Goal: Information Seeking & Learning: Check status

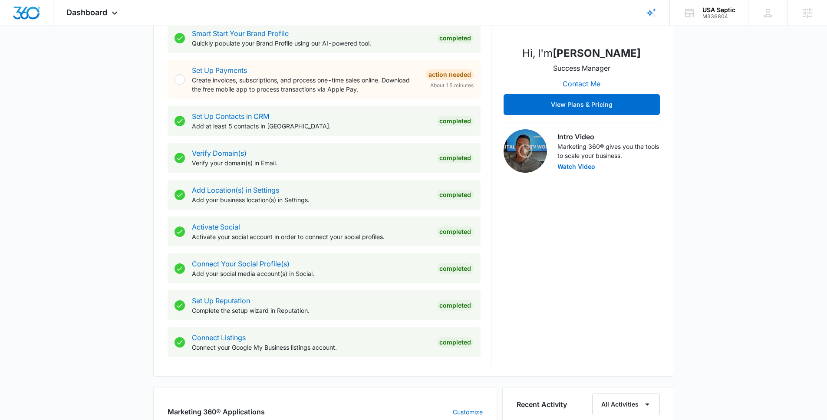
scroll to position [468, 0]
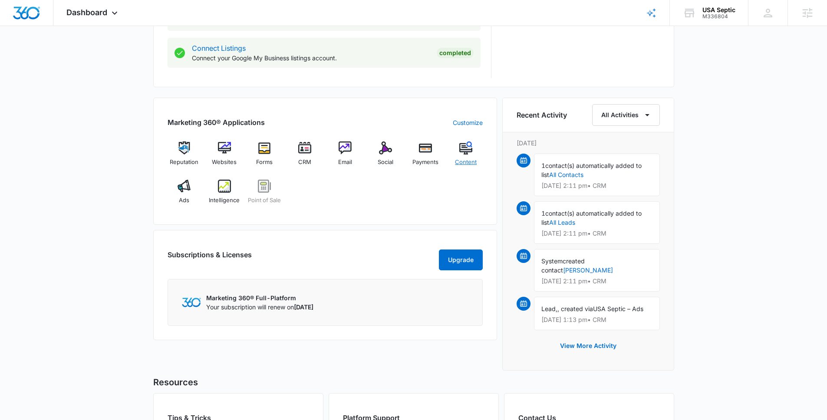
click at [465, 149] on img at bounding box center [465, 148] width 13 height 13
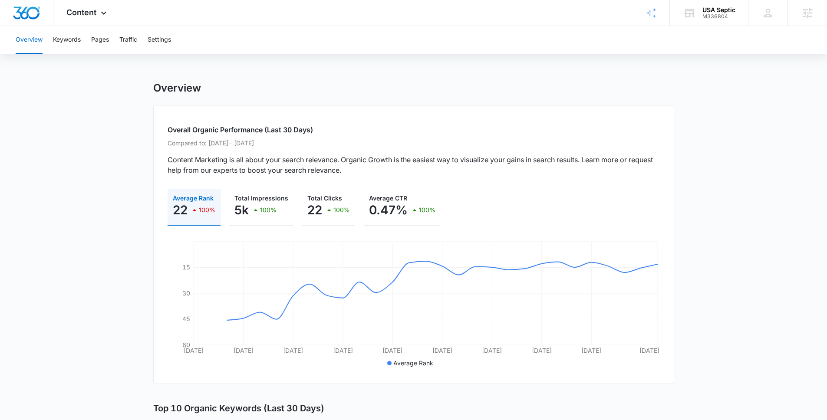
drag, startPoint x: 709, startPoint y: 17, endPoint x: 706, endPoint y: 28, distance: 11.2
click at [708, 20] on div "USA Septic M336804 Your Accounts View All" at bounding box center [709, 13] width 78 height 26
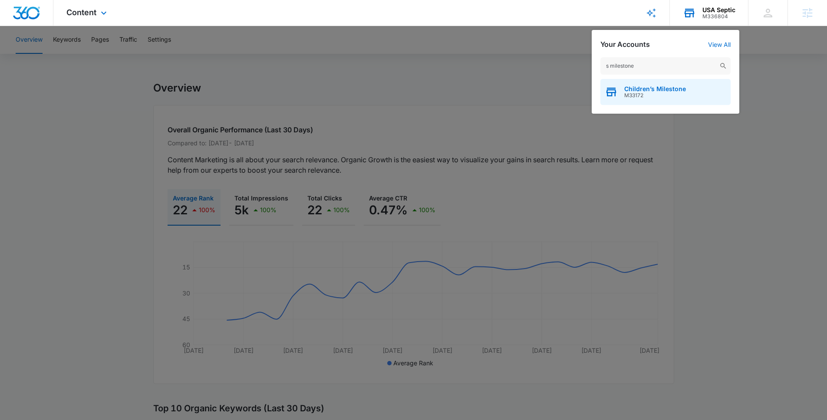
type input "s milestone"
click at [667, 101] on div "Children’s Milestone M33172" at bounding box center [666, 92] width 130 height 26
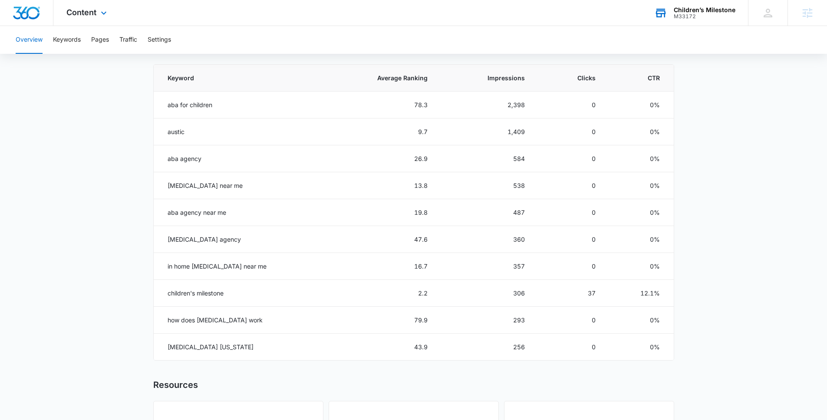
scroll to position [503, 0]
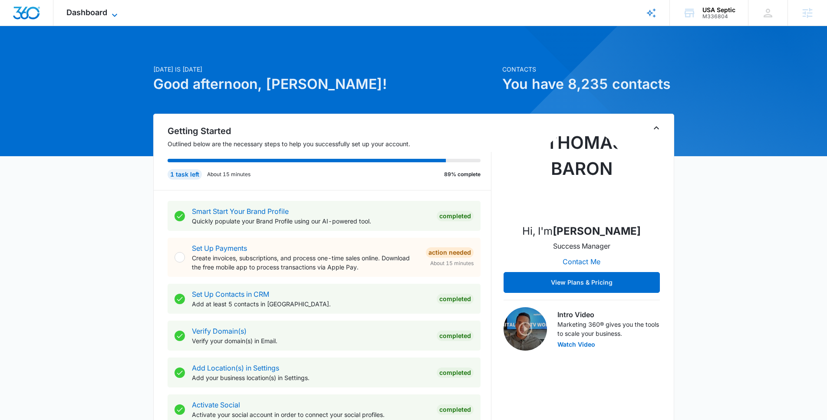
click at [104, 14] on span "Dashboard" at bounding box center [86, 12] width 41 height 9
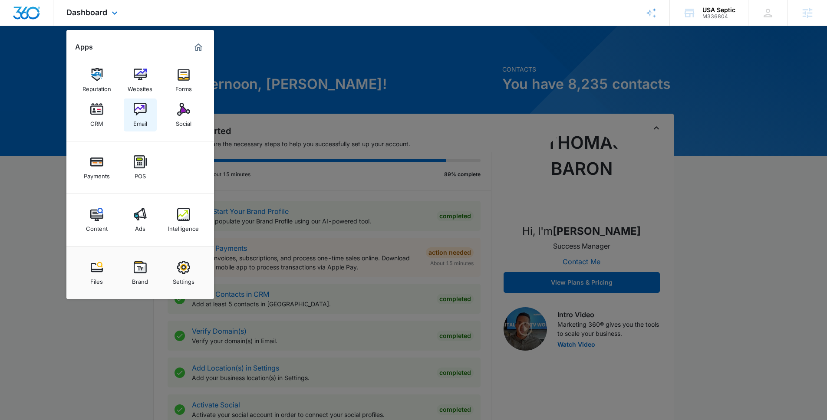
click at [145, 116] on div "Email" at bounding box center [140, 121] width 14 height 11
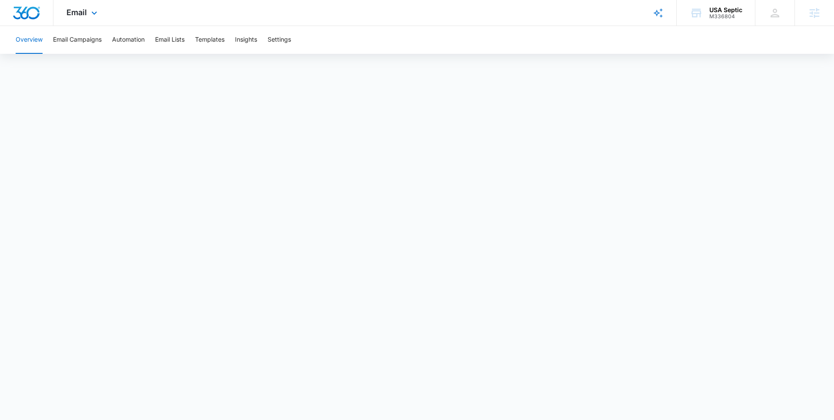
click at [87, 14] on div "Email Apps Reputation Websites Forms CRM Email Social Payments POS Content Ads …" at bounding box center [82, 13] width 59 height 26
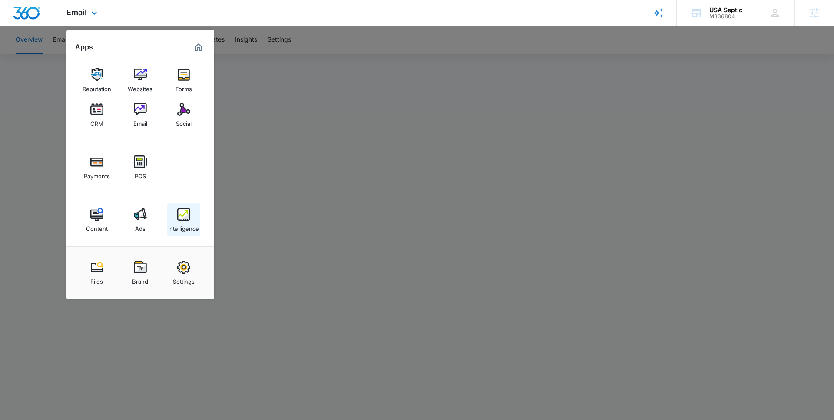
click at [186, 222] on div "Intelligence" at bounding box center [183, 226] width 31 height 11
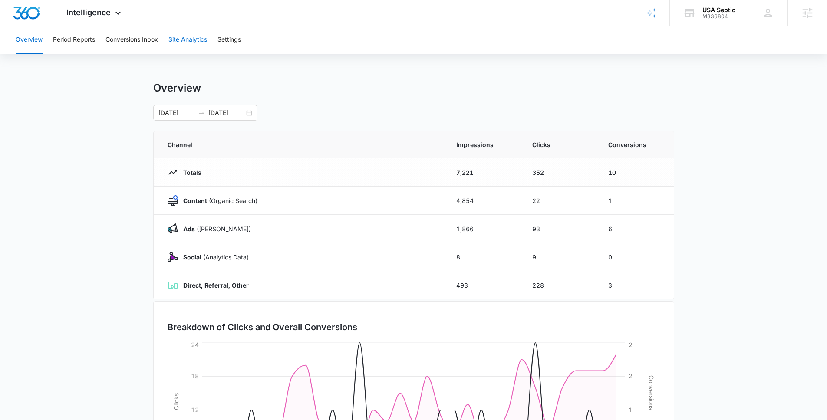
click at [186, 36] on button "Site Analytics" at bounding box center [187, 40] width 39 height 28
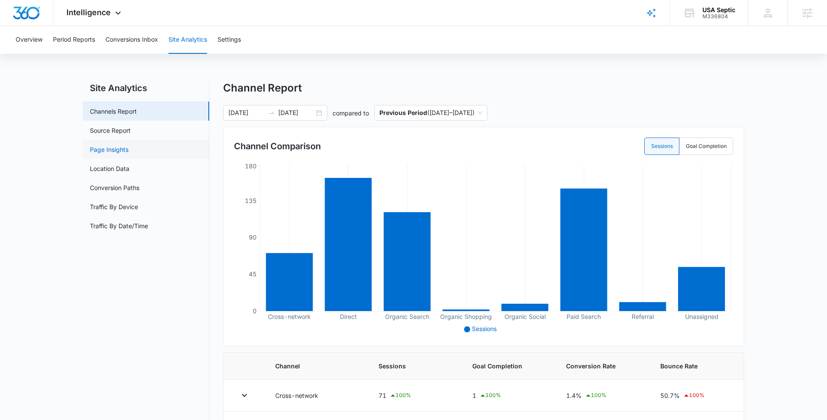
click at [129, 145] on link "Page Insights" at bounding box center [109, 149] width 39 height 9
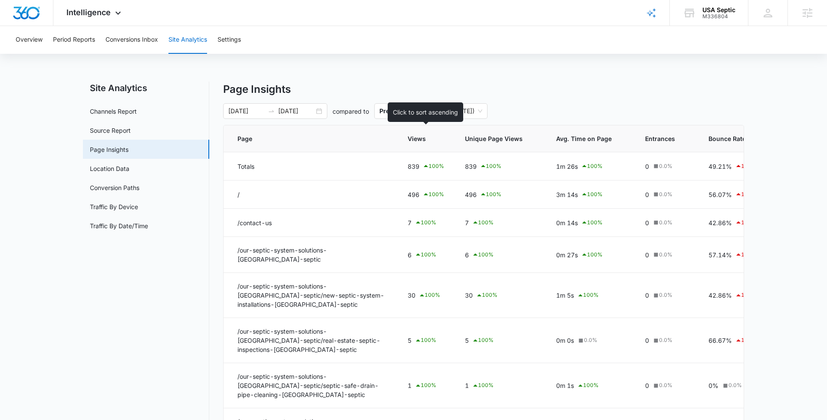
click at [423, 140] on span "Views" at bounding box center [420, 138] width 24 height 9
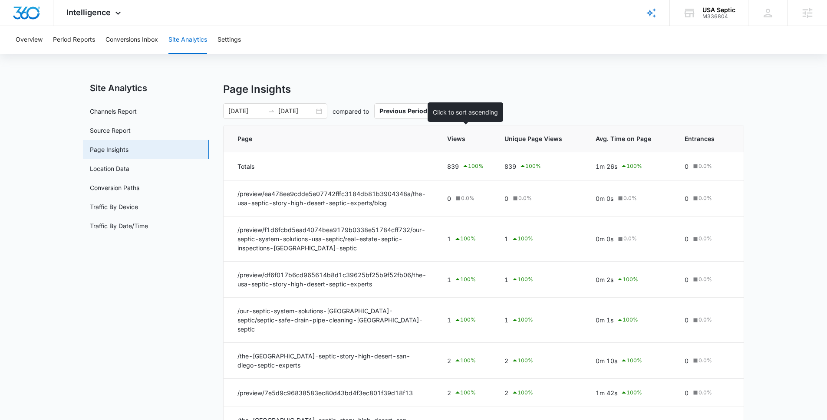
click at [468, 139] on span "Views" at bounding box center [459, 138] width 24 height 9
click at [467, 141] on span "Views" at bounding box center [459, 138] width 24 height 9
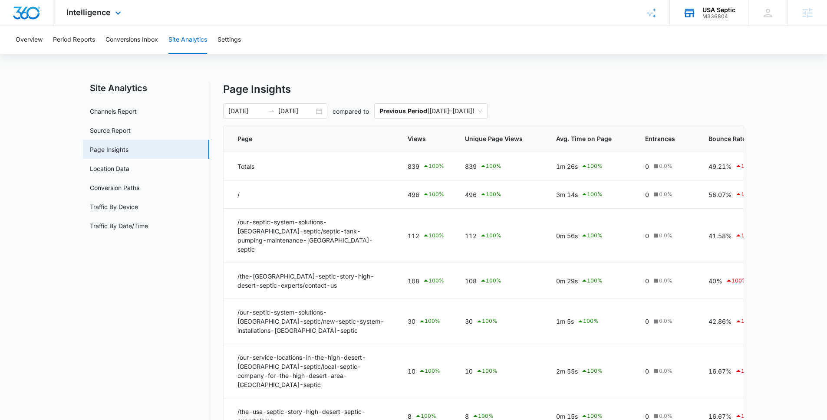
click at [725, 16] on div "M336804" at bounding box center [719, 16] width 33 height 6
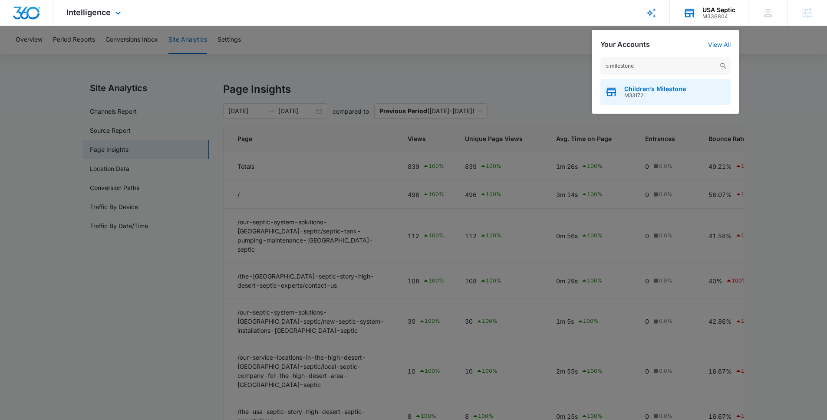
type input "s milestone"
click at [703, 88] on div "Children’s Milestone M33172" at bounding box center [666, 92] width 130 height 26
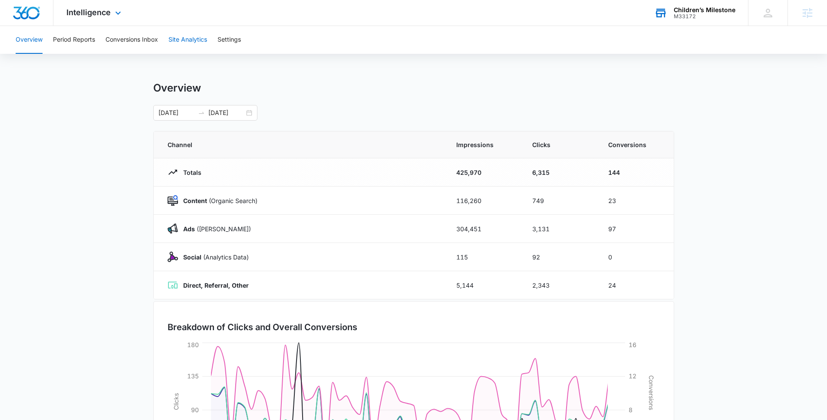
click at [196, 39] on button "Site Analytics" at bounding box center [187, 40] width 39 height 28
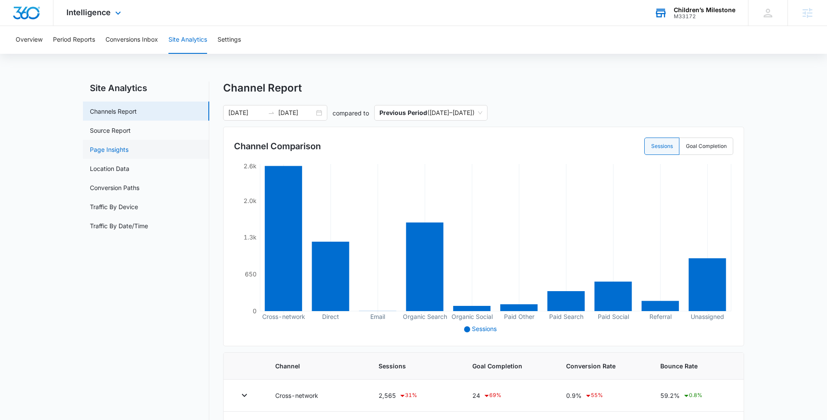
click at [129, 148] on link "Page Insights" at bounding box center [109, 149] width 39 height 9
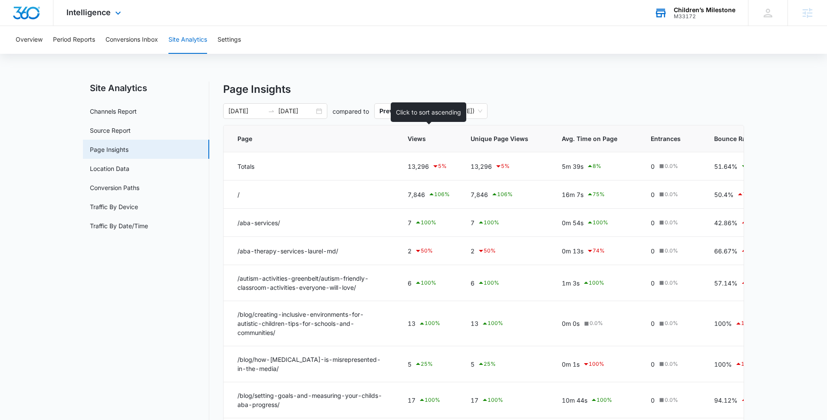
click at [419, 139] on span "Views" at bounding box center [423, 138] width 30 height 9
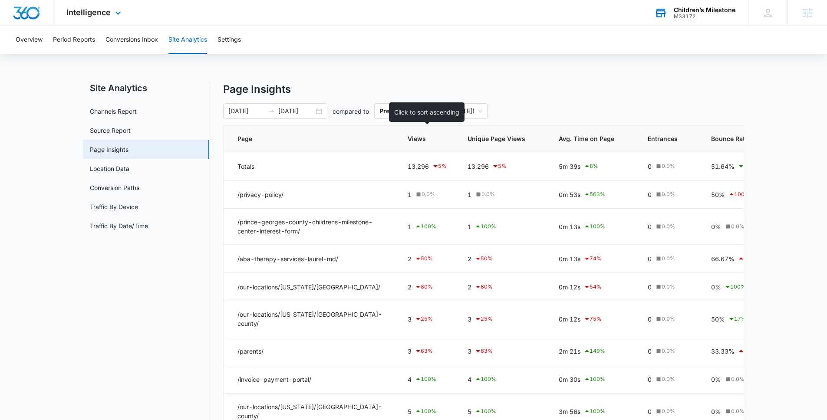
click at [419, 139] on span "Views" at bounding box center [421, 138] width 26 height 9
